Goal: Information Seeking & Learning: Compare options

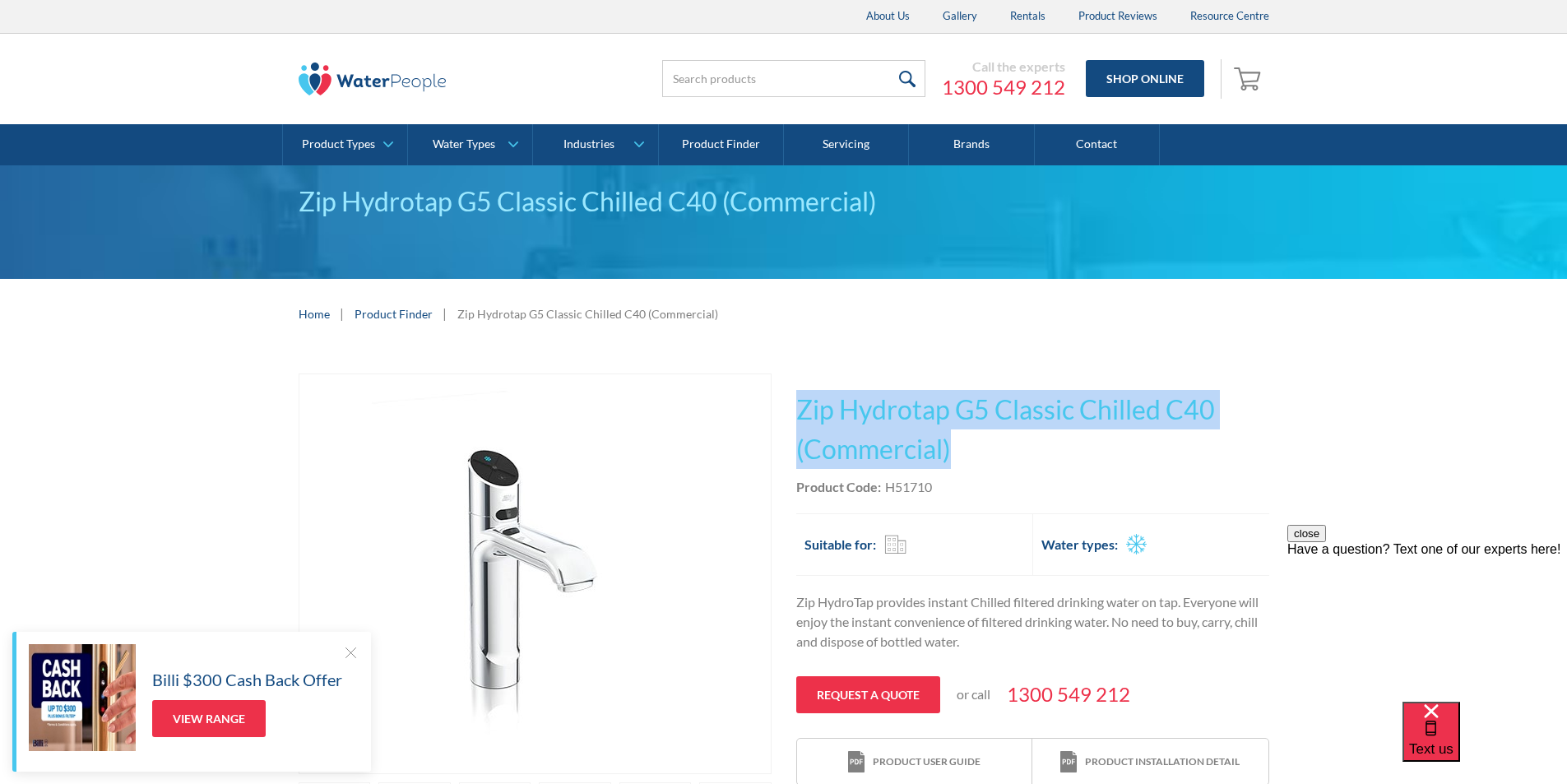
drag, startPoint x: 0, startPoint y: 0, endPoint x: 803, endPoint y: 399, distance: 896.7
click at [803, 399] on h1 "Zip Hydrotap G5 Classic Chilled C40 (Commercial)" at bounding box center [1033, 428] width 473 height 79
copy h1 "Zip Hydrotap G5 Classic Chilled C40 (Commercial)"
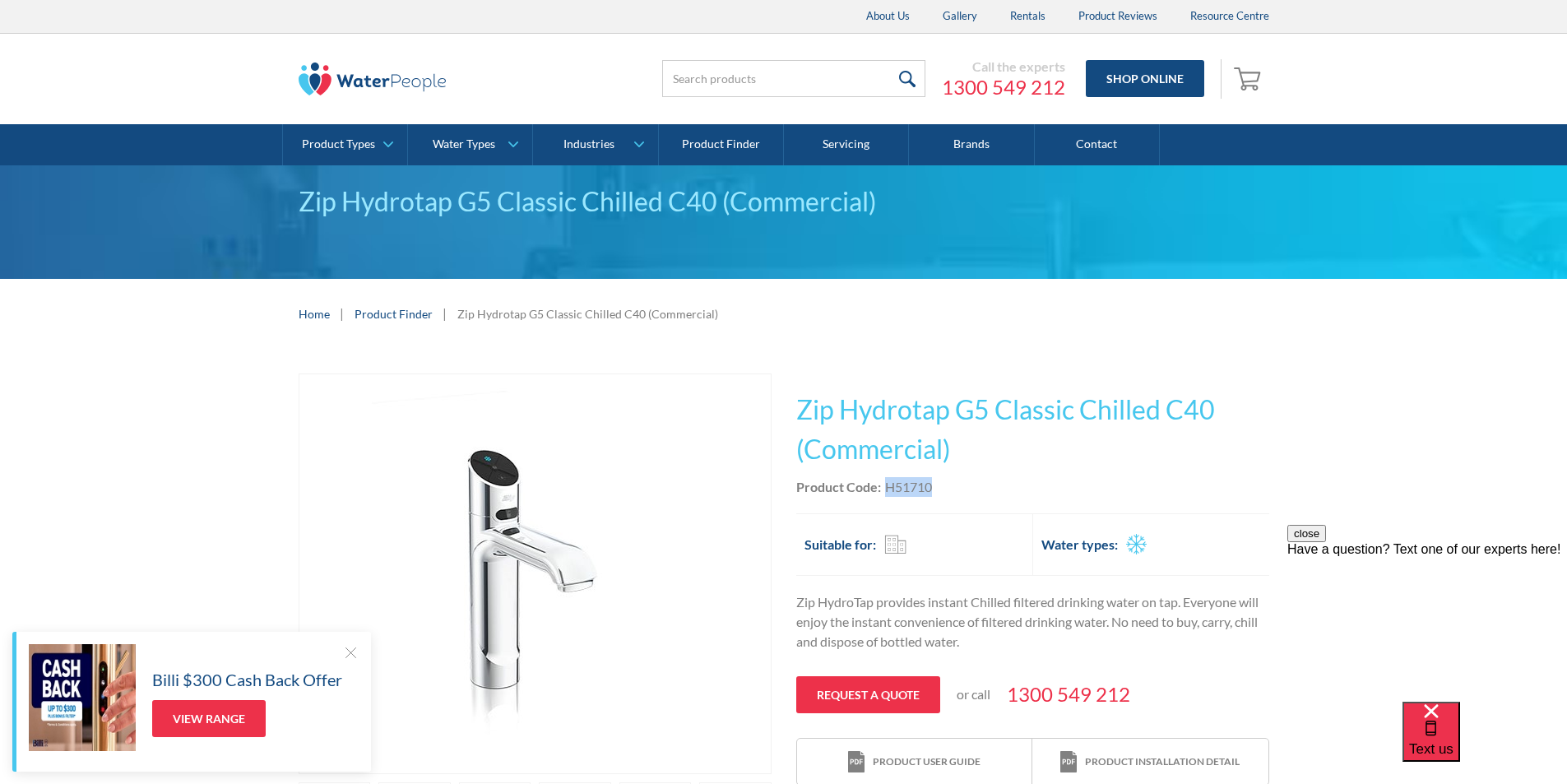
drag, startPoint x: 935, startPoint y: 481, endPoint x: 889, endPoint y: 484, distance: 46.1
click at [889, 484] on div "Product Code: H51710" at bounding box center [1033, 487] width 473 height 20
copy div "H51710"
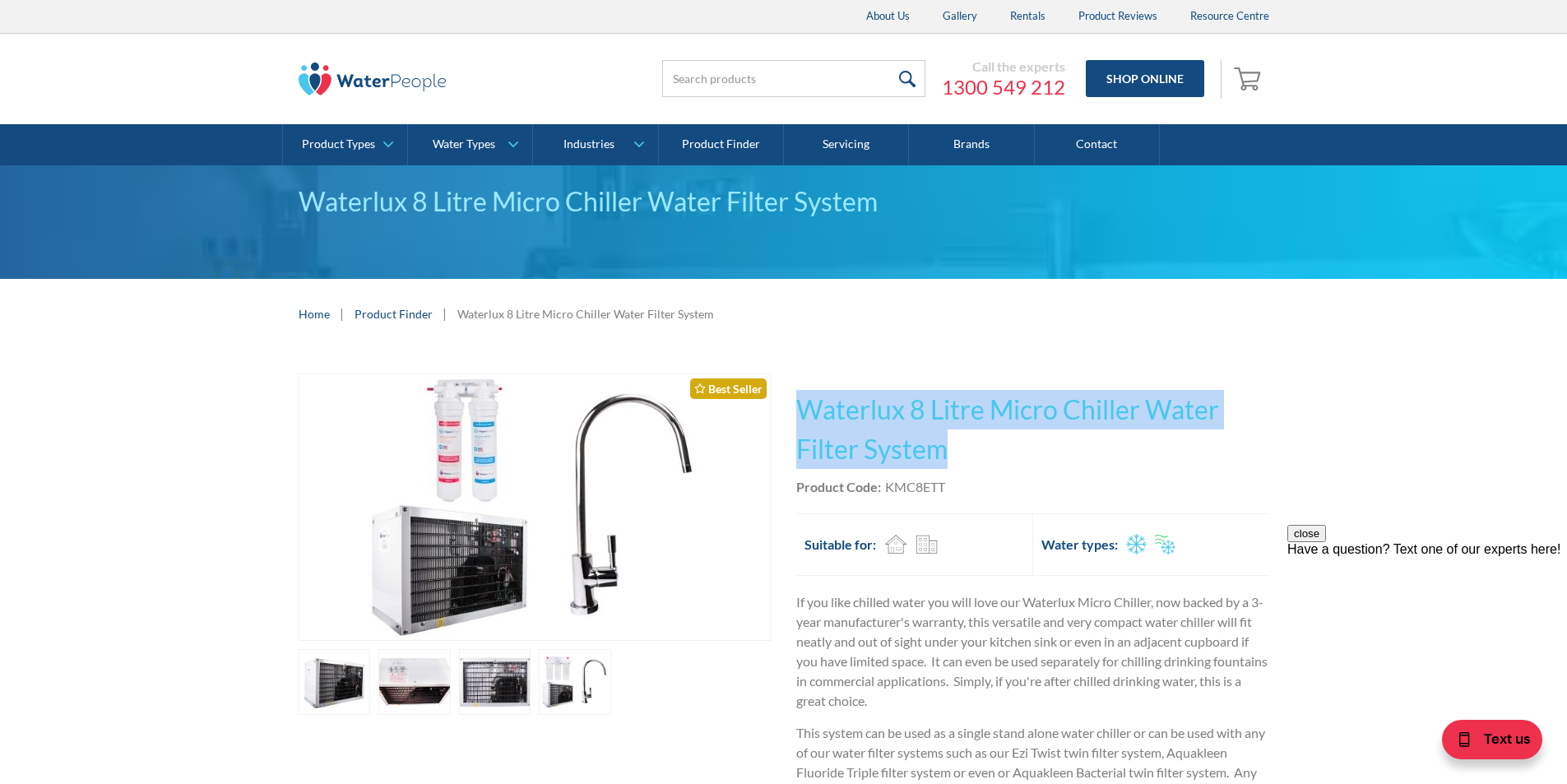
drag, startPoint x: 960, startPoint y: 449, endPoint x: 796, endPoint y: 405, distance: 169.8
click at [796, 405] on h1 "Waterlux 8 Litre Micro Chiller Water Filter System" at bounding box center [1033, 428] width 473 height 79
copy h1 "Waterlux 8 Litre Micro Chiller Water Filter System"
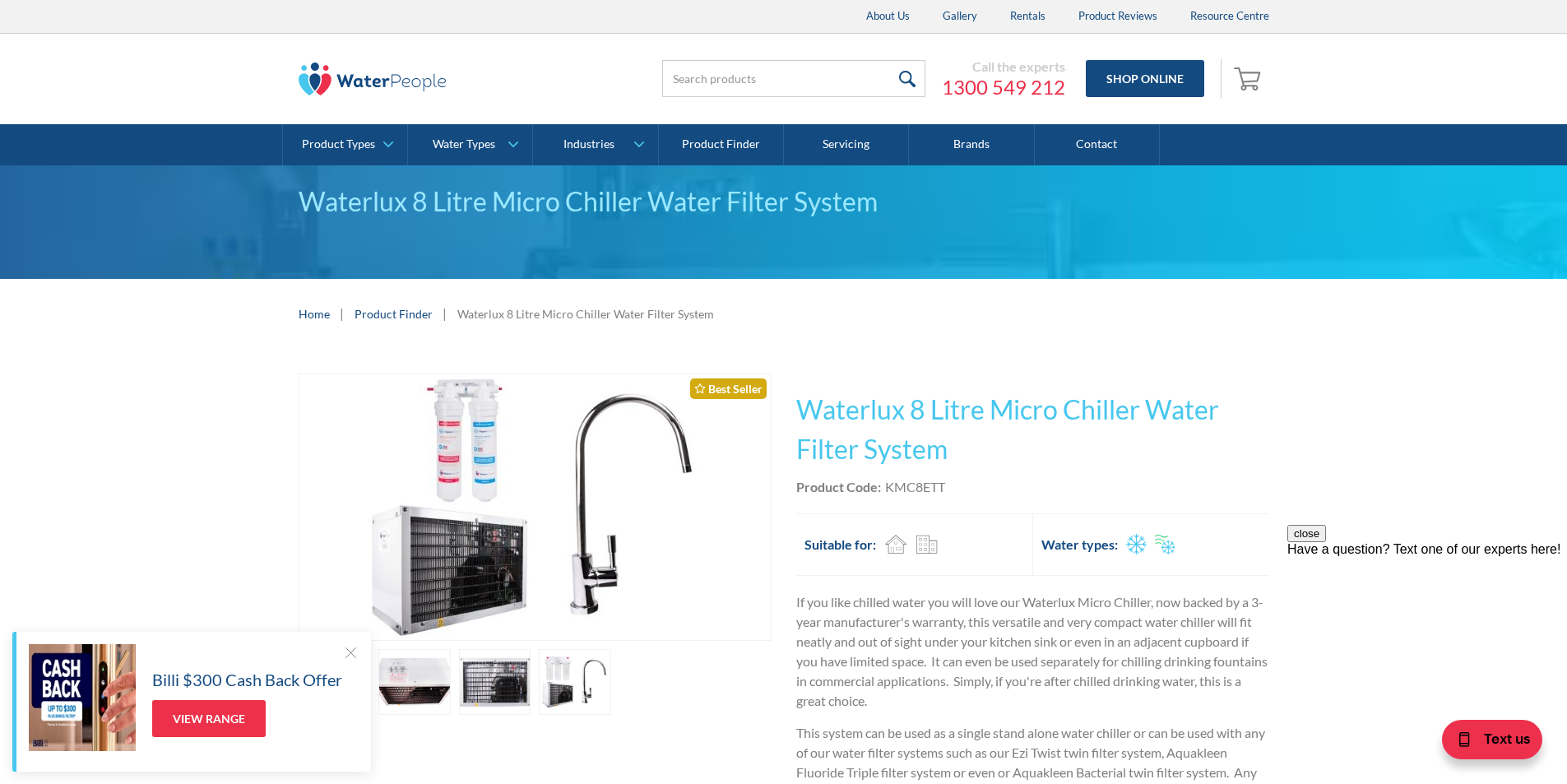
click at [996, 485] on div "Product Code: KMC8ETT" at bounding box center [1033, 487] width 473 height 20
drag, startPoint x: 937, startPoint y: 495, endPoint x: 889, endPoint y: 493, distance: 48.0
click at [889, 493] on div "Product Code: KMC8ETT" at bounding box center [1033, 487] width 473 height 20
copy div "KMC8ETT"
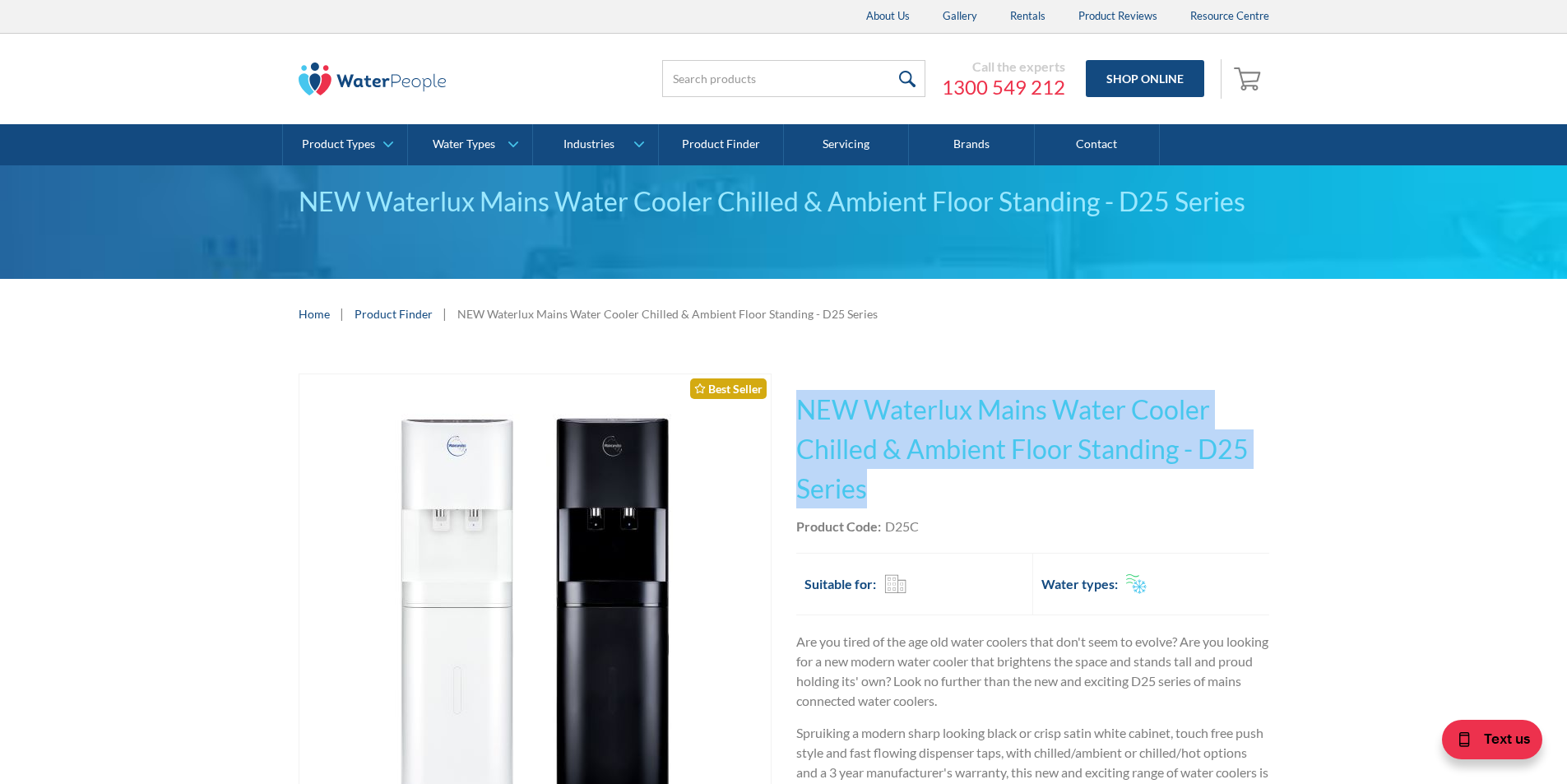
drag, startPoint x: 870, startPoint y: 490, endPoint x: 803, endPoint y: 401, distance: 111.4
click at [803, 401] on h1 "NEW Waterlux Mains Water Cooler Chilled & Ambient Floor Standing - D25 Series" at bounding box center [1033, 448] width 473 height 118
copy h1 "NEW Waterlux Mains Water Cooler Chilled & Ambient Floor Standing - D25 Series"
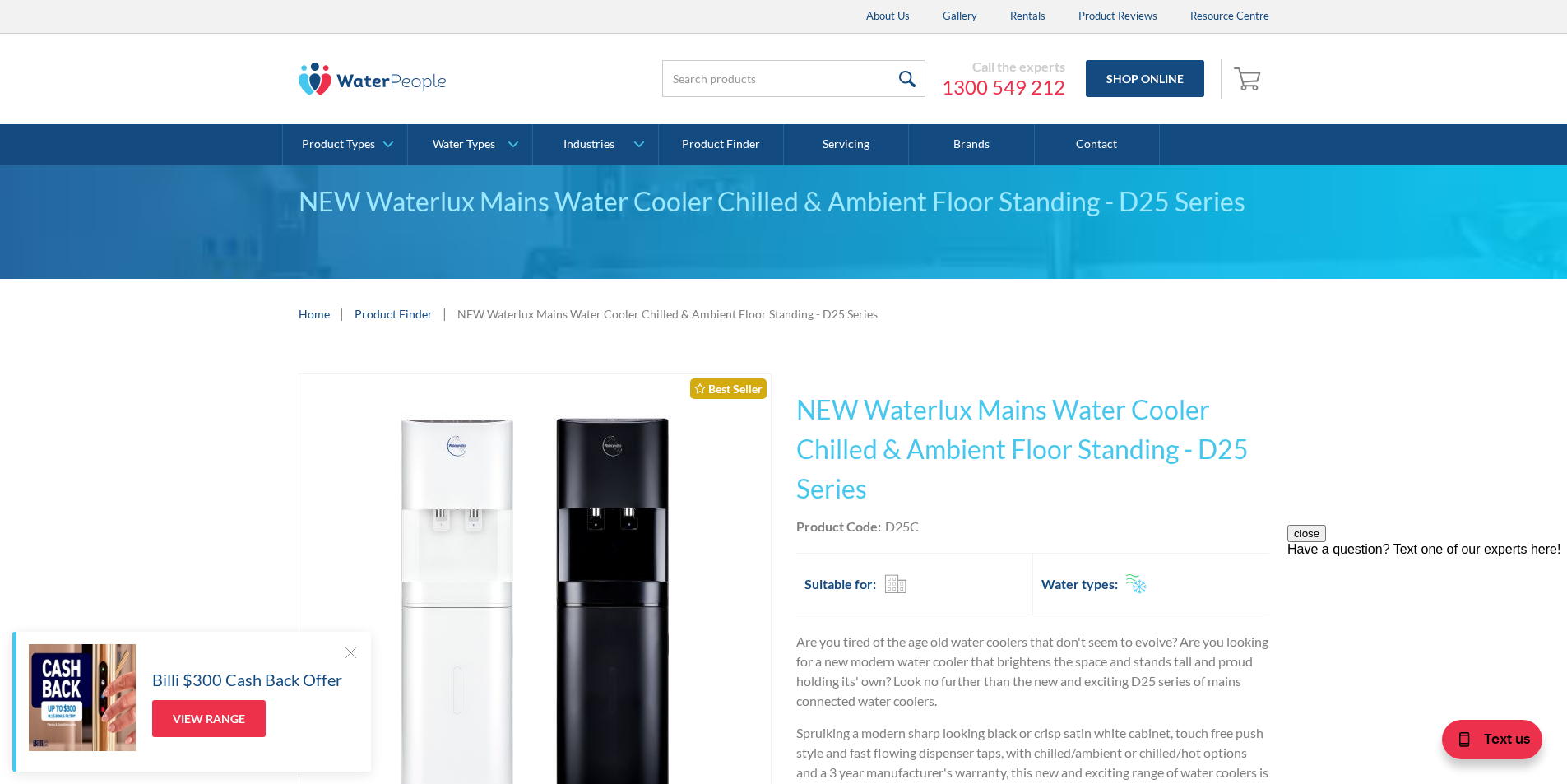
click at [914, 528] on div "D25C" at bounding box center [902, 526] width 34 height 20
drag, startPoint x: 923, startPoint y: 525, endPoint x: 889, endPoint y: 529, distance: 34.2
click at [889, 529] on div "Product Code: D25C" at bounding box center [1033, 526] width 473 height 20
copy div "D25C"
